Goal: Information Seeking & Learning: Learn about a topic

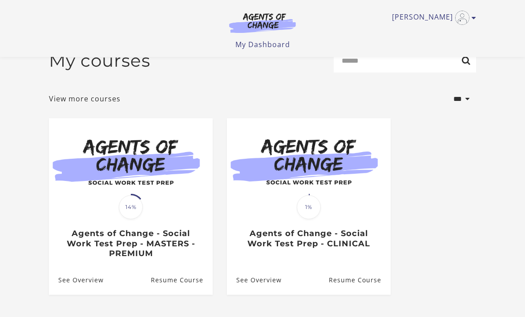
scroll to position [64, 0]
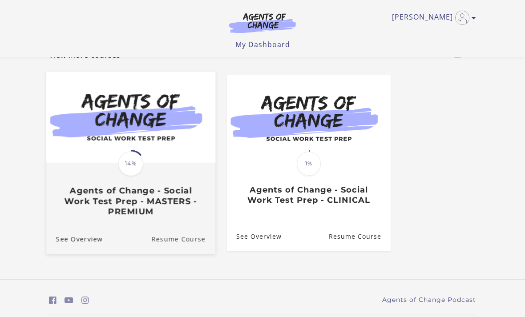
click at [173, 236] on link "Resume Course" at bounding box center [183, 239] width 64 height 30
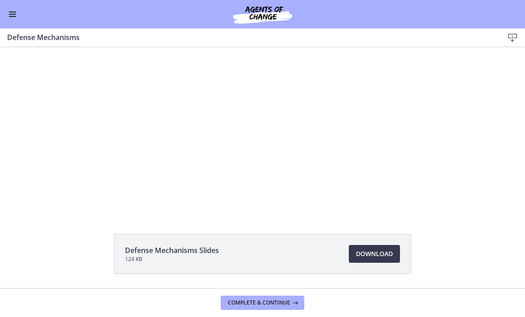
scroll to position [27, 0]
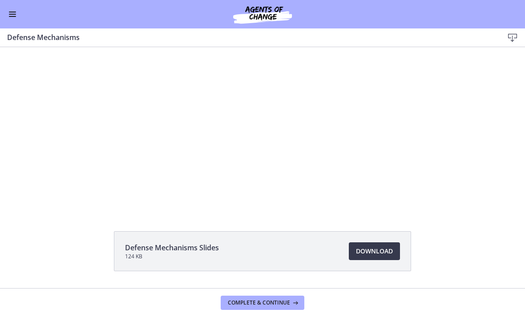
click at [113, 174] on div "Tap for sound @keyframes VOLUME_SMALL_WAVE_FLASH { 0% { opacity: 0; } 33% { opa…" at bounding box center [262, 108] width 339 height 177
click at [369, 107] on div at bounding box center [262, 115] width 339 height 191
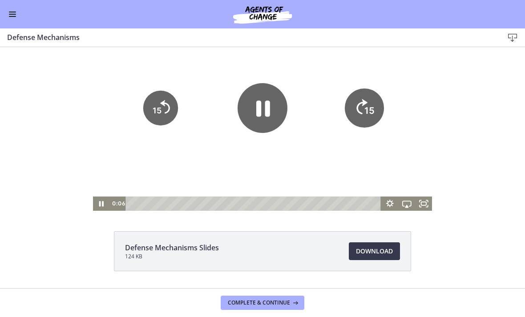
click at [372, 117] on icon "15" at bounding box center [364, 108] width 39 height 39
click at [369, 112] on icon "15" at bounding box center [364, 108] width 35 height 35
click at [369, 109] on tspan "15" at bounding box center [368, 110] width 9 height 9
click at [363, 103] on icon "Skip ahead 15 seconds" at bounding box center [361, 106] width 11 height 15
click at [363, 100] on icon "15" at bounding box center [364, 78] width 44 height 44
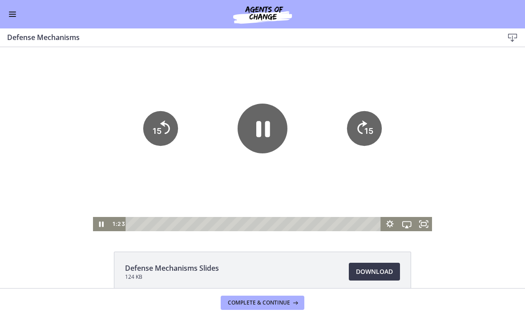
scroll to position [5, 0]
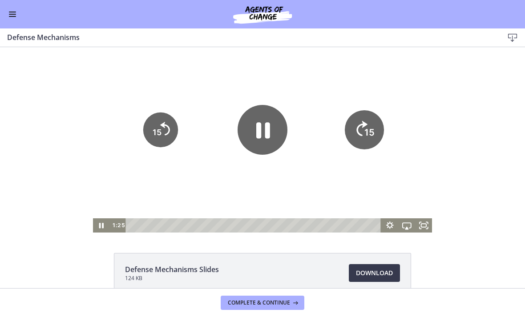
click at [362, 126] on icon "Skip ahead 15 seconds" at bounding box center [361, 128] width 11 height 15
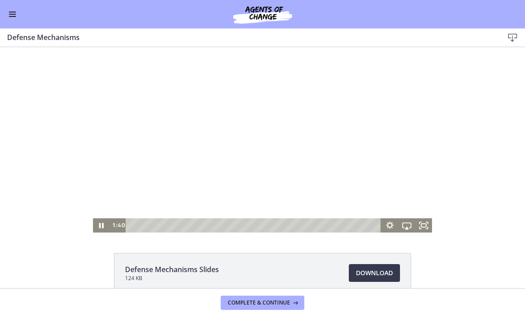
click at [362, 123] on div at bounding box center [262, 137] width 339 height 191
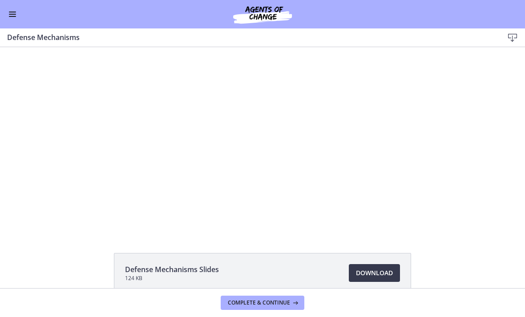
click at [367, 130] on div at bounding box center [262, 137] width 339 height 191
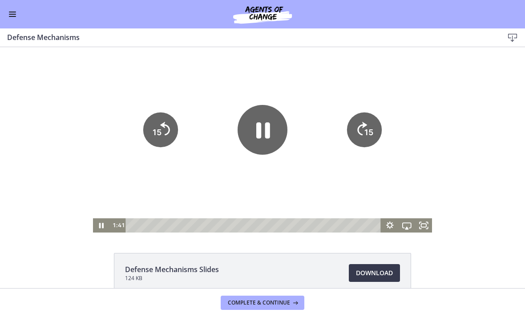
click at [376, 147] on button "15" at bounding box center [364, 130] width 35 height 35
click at [368, 126] on icon "15" at bounding box center [364, 130] width 35 height 35
click at [260, 134] on icon "Pause" at bounding box center [263, 131] width 14 height 16
click at [197, 175] on div at bounding box center [262, 137] width 339 height 191
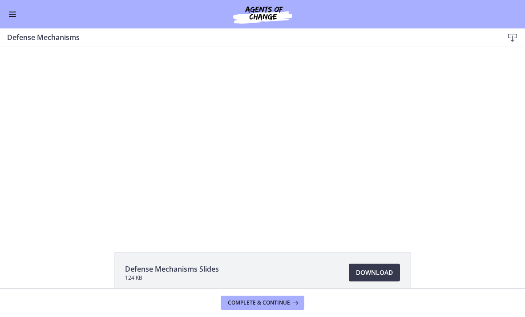
click at [244, 128] on div at bounding box center [262, 136] width 339 height 191
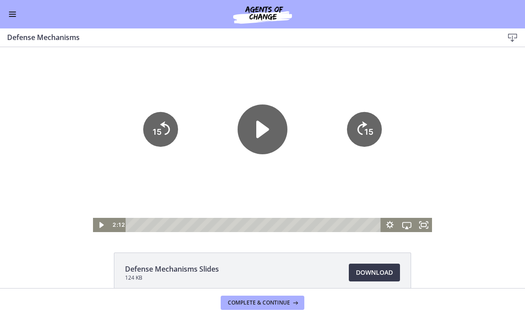
click at [365, 131] on text "15" at bounding box center [368, 131] width 9 height 9
click at [372, 122] on icon "15" at bounding box center [364, 129] width 35 height 35
click at [365, 125] on icon "Skip ahead 15 seconds" at bounding box center [362, 128] width 10 height 13
click at [306, 168] on div at bounding box center [262, 136] width 339 height 191
